Goal: Transaction & Acquisition: Purchase product/service

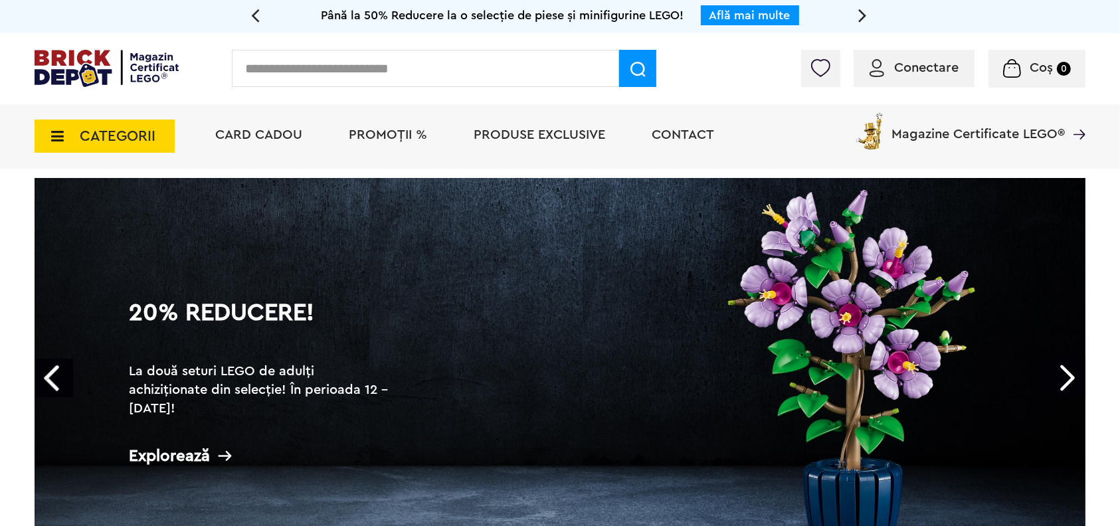
click at [45, 127] on span "CATEGORII" at bounding box center [105, 136] width 140 height 33
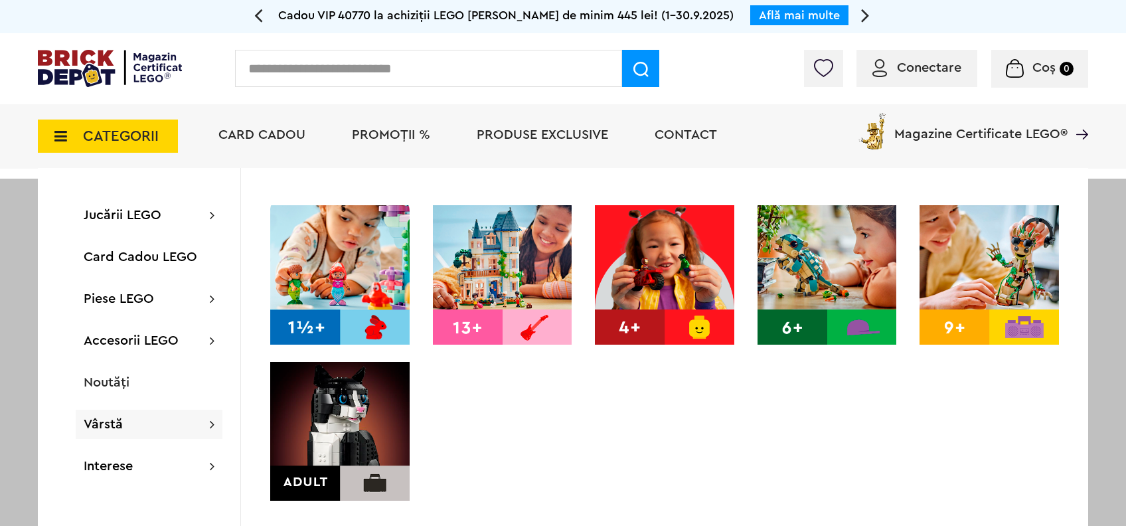
click at [392, 130] on span "PROMOȚII %" at bounding box center [391, 134] width 78 height 13
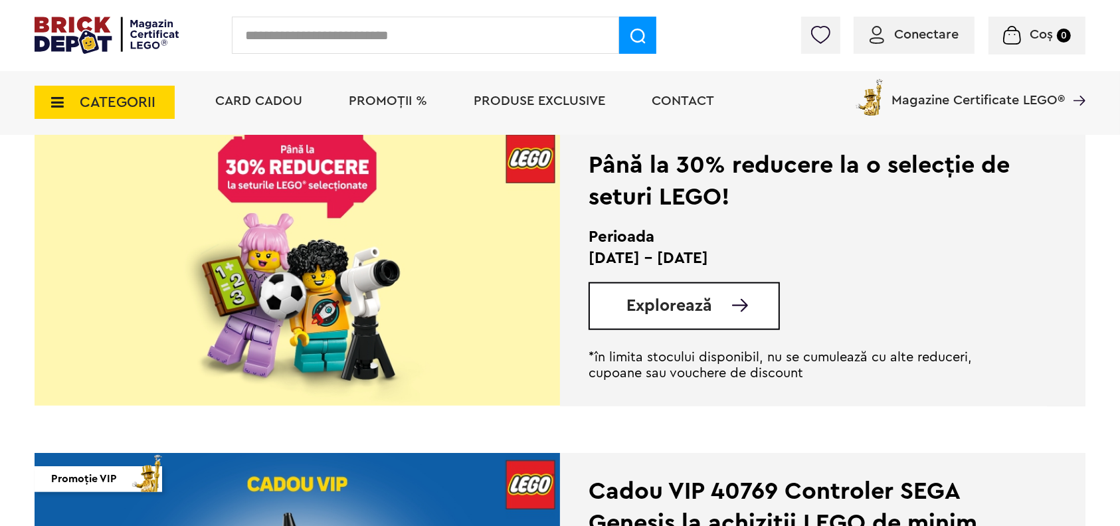
scroll to position [1275, 0]
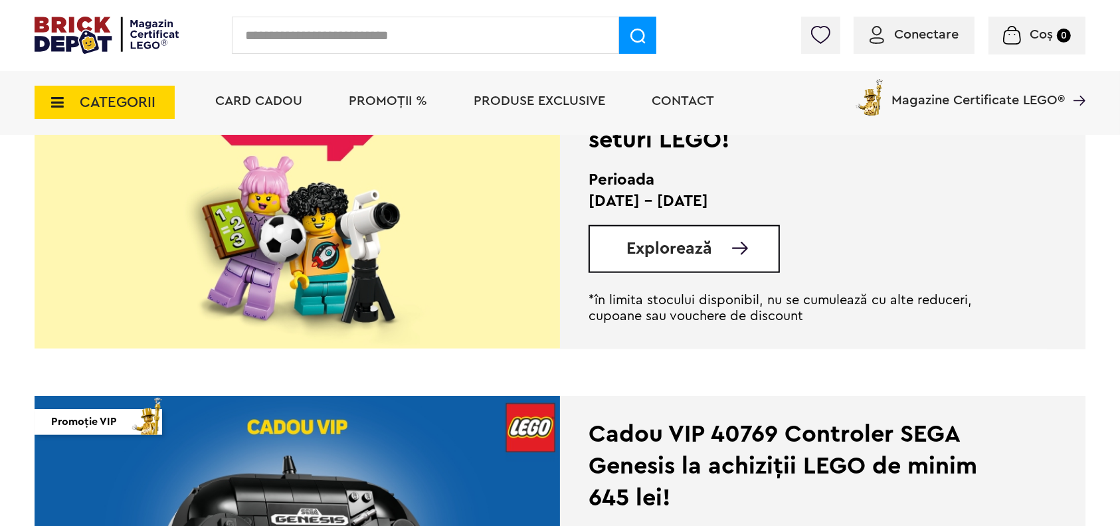
scroll to position [1345, 0]
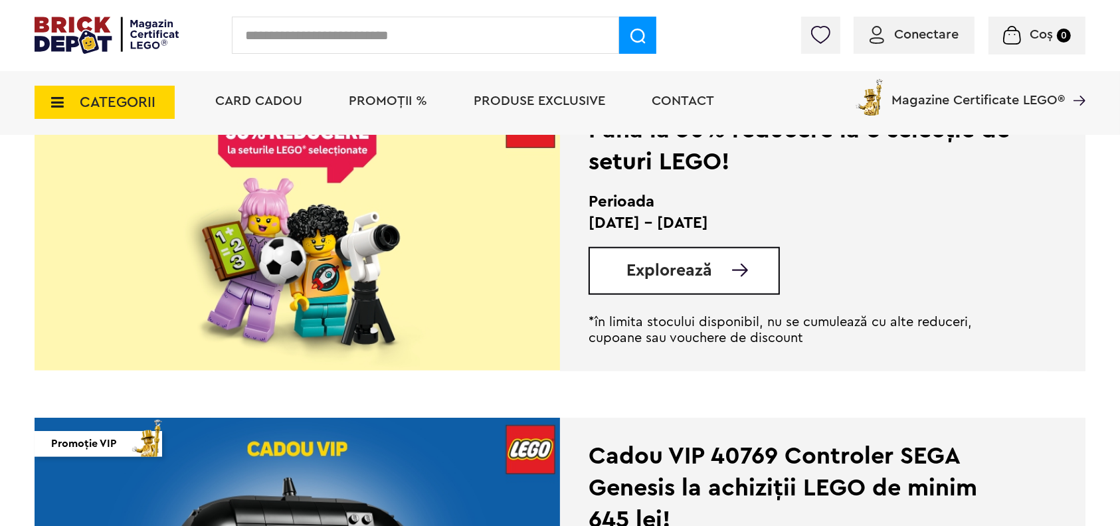
click at [683, 270] on span "Explorează" at bounding box center [669, 270] width 86 height 17
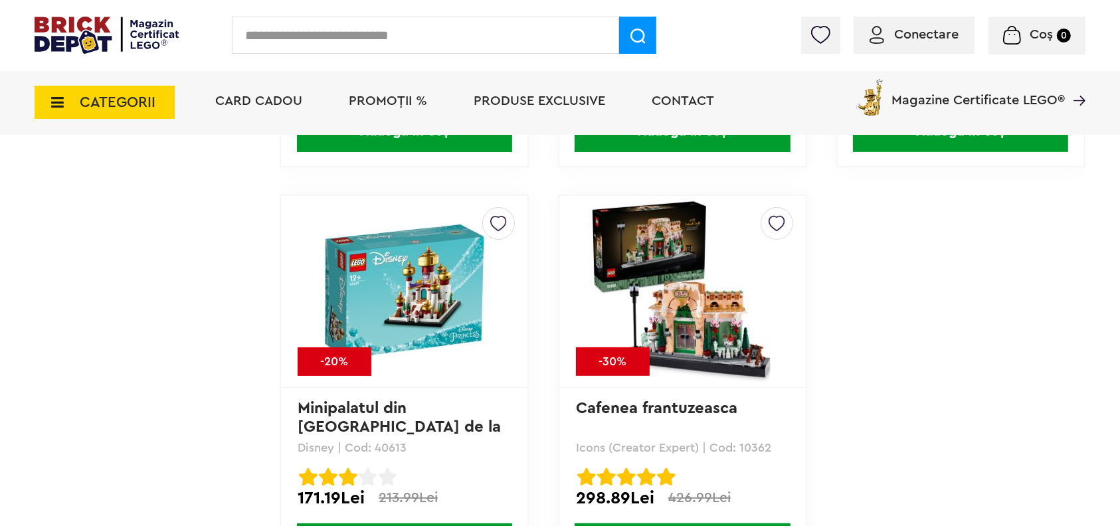
scroll to position [10696, 0]
